Goal: Communication & Community: Participate in discussion

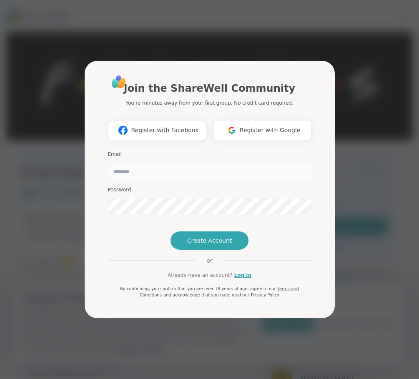
click at [130, 163] on input "email" at bounding box center [210, 171] width 204 height 17
type input "**********"
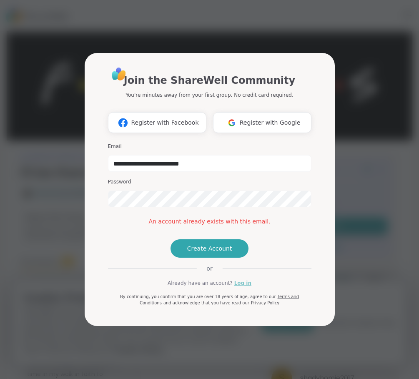
click at [241, 287] on link "Log in" at bounding box center [242, 283] width 17 height 8
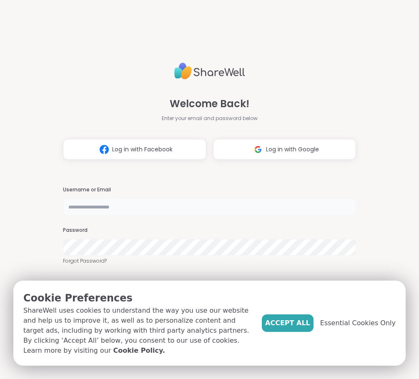
type input "**********"
click at [346, 327] on span "Essential Cookies Only" at bounding box center [358, 323] width 76 height 10
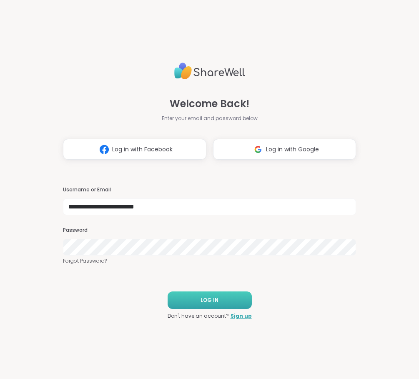
click at [199, 296] on button "LOG IN" at bounding box center [210, 301] width 84 height 18
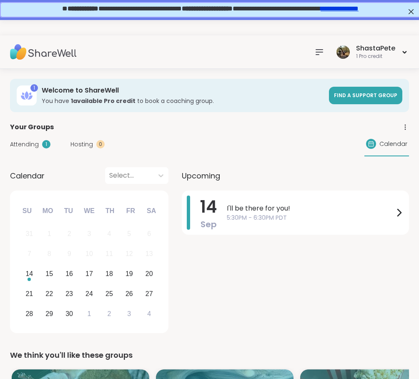
click at [25, 143] on span "Attending" at bounding box center [24, 144] width 29 height 9
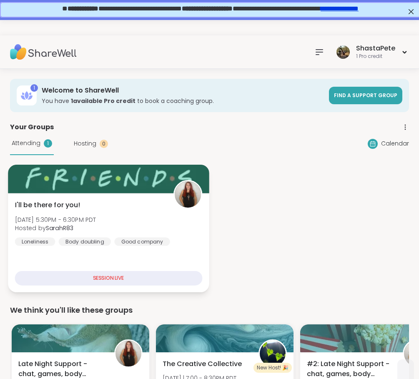
click at [108, 277] on div "SESSION LIVE" at bounding box center [108, 278] width 187 height 15
click at [128, 268] on div "I'll be there for you! Sun, Sep 14 | 5:30PM - 6:30PM PDT Hosted by SarahR83 Lon…" at bounding box center [108, 242] width 201 height 99
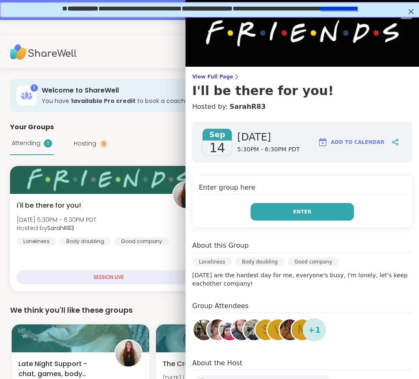
click at [310, 211] on span "Enter" at bounding box center [302, 212] width 18 height 8
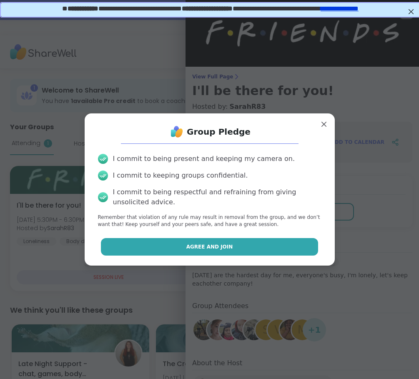
click at [211, 249] on span "Agree and Join" at bounding box center [209, 247] width 47 height 8
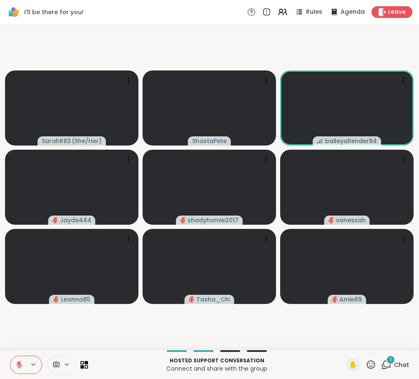
click at [21, 364] on icon at bounding box center [19, 365] width 8 height 8
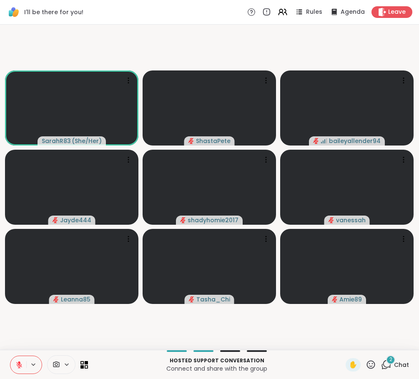
click at [35, 362] on icon at bounding box center [33, 364] width 7 height 7
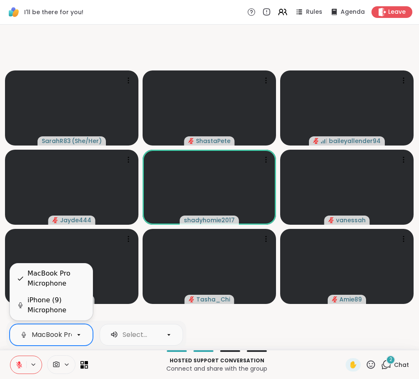
click at [52, 333] on div "MacBook Pro Microphone" at bounding box center [74, 335] width 85 height 10
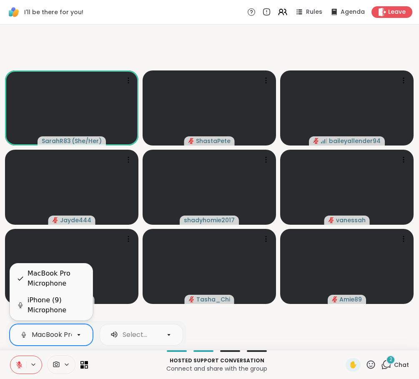
click at [127, 352] on div "MacBook Pro Microphone selected, 1 of 2. 2 results available. Use Up and Down t…" at bounding box center [209, 364] width 419 height 29
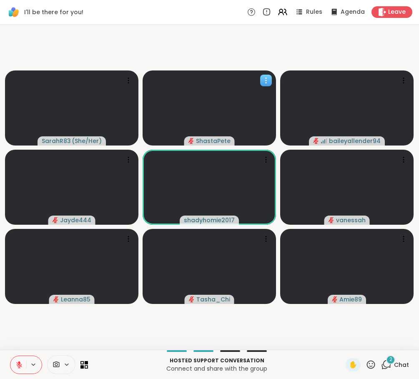
click at [267, 80] on icon at bounding box center [266, 80] width 8 height 8
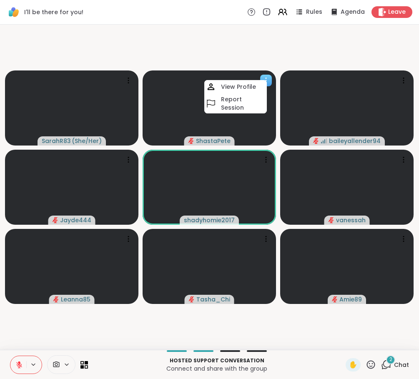
click at [267, 80] on icon at bounding box center [266, 80] width 8 height 8
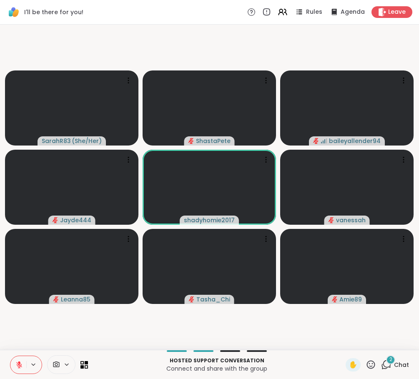
scroll to position [0, 0]
click at [23, 362] on button at bounding box center [18, 365] width 16 height 18
click at [20, 363] on icon at bounding box center [19, 365] width 8 height 8
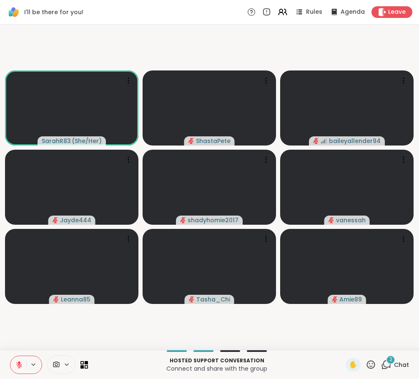
click at [329, 342] on video-player-container "SarahR83 ( She/Her ) ShastaPete baileyallender94 Jayde444 shadyhomie2017 vaness…" at bounding box center [209, 187] width 409 height 319
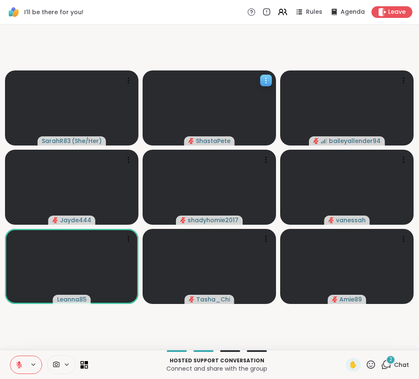
click at [194, 140] on icon "audio-muted" at bounding box center [192, 141] width 6 height 6
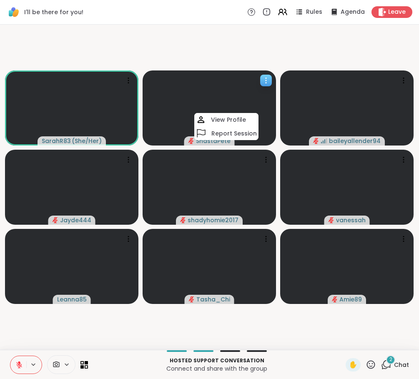
click at [194, 140] on icon "audio-muted" at bounding box center [192, 141] width 6 height 6
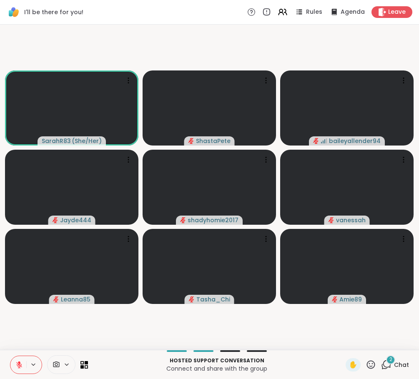
click at [400, 362] on span "Chat" at bounding box center [401, 365] width 15 height 8
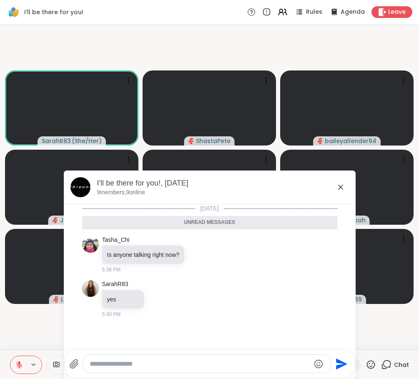
click at [109, 360] on textarea "Type your message" at bounding box center [200, 364] width 221 height 8
click at [21, 324] on video-player-container "SarahR83 ( She/Her ) ShastaPete baileyallender94 Jayde444 shadyhomie2017 vaness…" at bounding box center [209, 187] width 409 height 319
click at [22, 363] on icon at bounding box center [19, 365] width 8 height 8
click at [117, 365] on textarea "Type your message" at bounding box center [200, 364] width 221 height 8
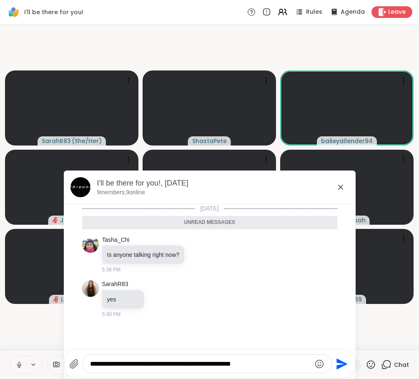
type textarea "**********"
click at [344, 360] on icon "Send" at bounding box center [341, 363] width 13 height 13
